Goal: Transaction & Acquisition: Purchase product/service

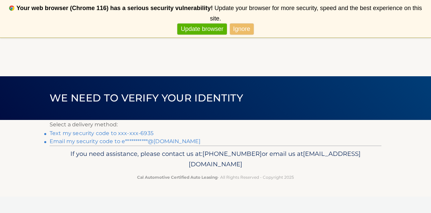
click at [145, 132] on link "Text my security code to xxx-xxx-6935" at bounding box center [102, 133] width 104 height 6
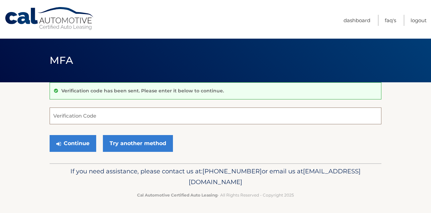
click at [116, 119] on input "Verification Code" at bounding box center [216, 115] width 332 height 17
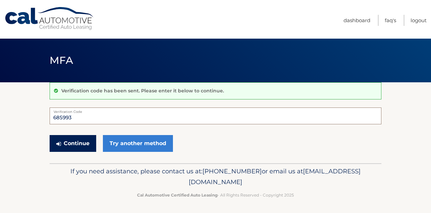
type input "685993"
click at [82, 142] on button "Continue" at bounding box center [73, 143] width 47 height 17
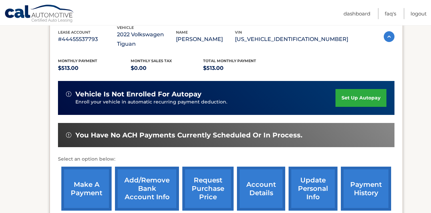
scroll to position [126, 0]
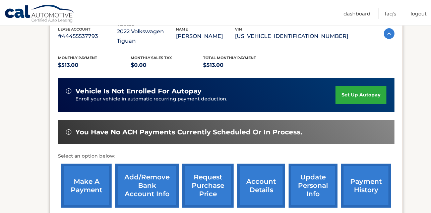
click at [85, 168] on link "make a payment" at bounding box center [86, 185] width 50 height 44
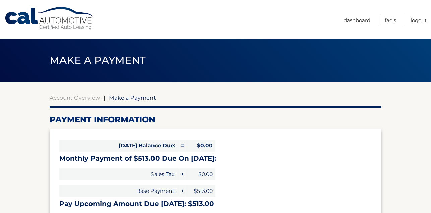
select select "YmRjODRmNTUtNjZiOC00Yjg2LThjNmEtY2U0ZmQ0YTkxNjdi"
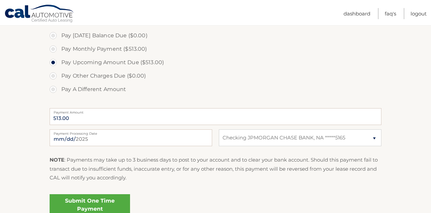
scroll to position [227, 0]
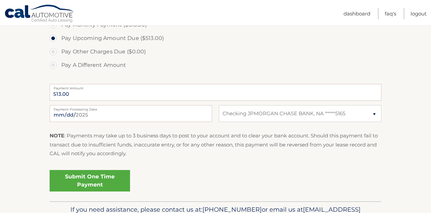
click at [91, 178] on link "Submit One Time Payment" at bounding box center [90, 180] width 80 height 21
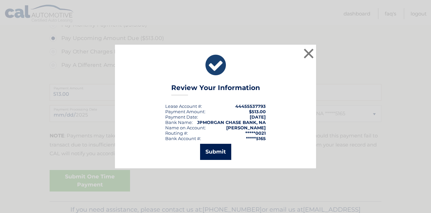
click at [219, 151] on button "Submit" at bounding box center [215, 151] width 31 height 16
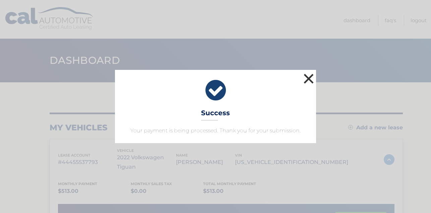
click at [303, 80] on button "×" at bounding box center [308, 78] width 13 height 13
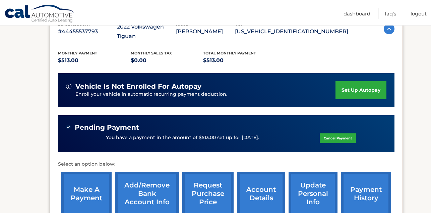
scroll to position [131, 0]
